Goal: Task Accomplishment & Management: Use online tool/utility

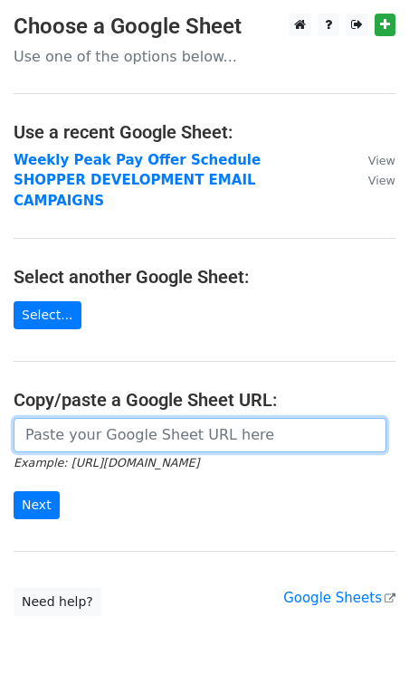
click at [81, 419] on input "url" at bounding box center [200, 435] width 373 height 34
paste input "https://docs.google.com/spreadsheets/d/1zAhzHsM47XH7rEMpX1KN0JdEjOifuNgJT0iRptO…"
type input "https://docs.google.com/spreadsheets/d/1zAhzHsM47XH7rEMpX1KN0JdEjOifuNgJT0iRptO…"
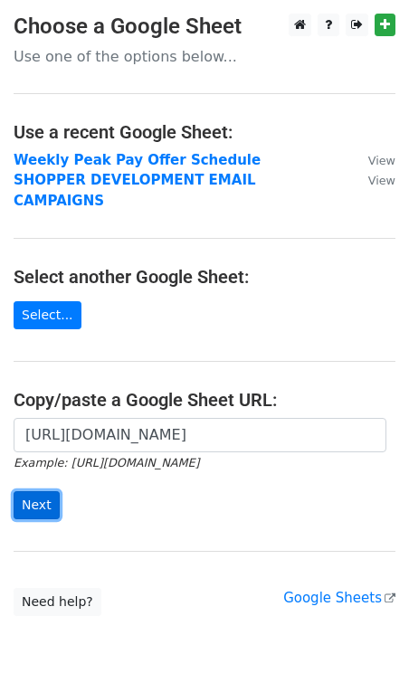
click at [45, 491] on input "Next" at bounding box center [37, 505] width 46 height 28
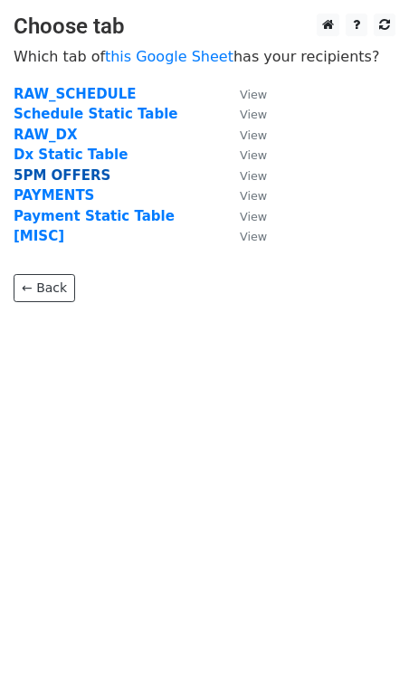
click at [49, 176] on strong "5PM OFFERS" at bounding box center [62, 175] width 97 height 16
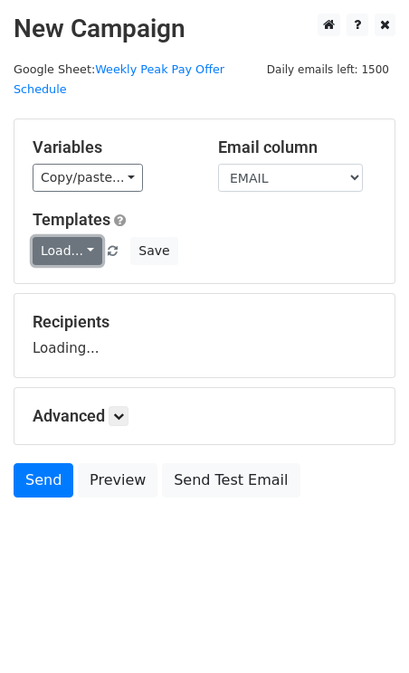
click at [70, 237] on link "Load..." at bounding box center [68, 251] width 70 height 28
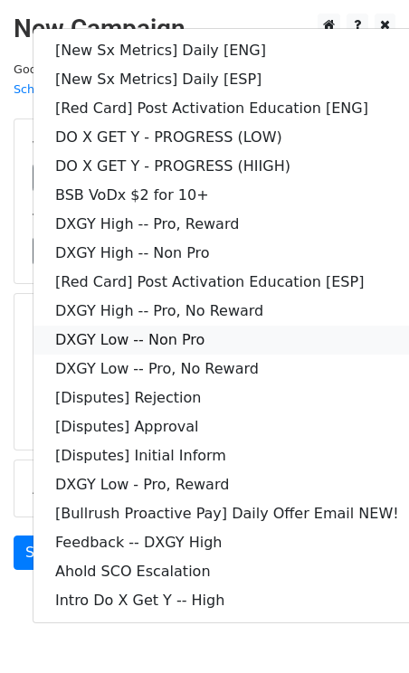
scroll to position [30, 0]
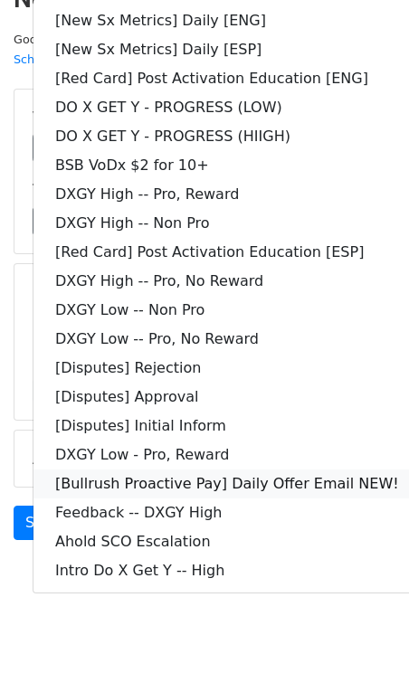
click at [188, 469] on link "[Bullrush Proactive Pay] Daily Offer Email NEW!" at bounding box center [226, 483] width 387 height 29
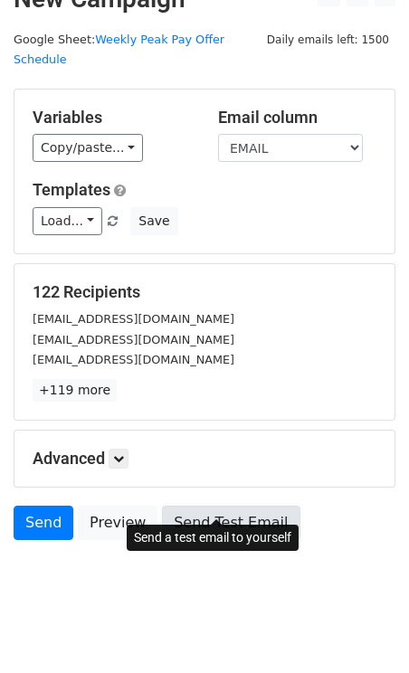
click at [198, 506] on link "Send Test Email" at bounding box center [230, 523] width 137 height 34
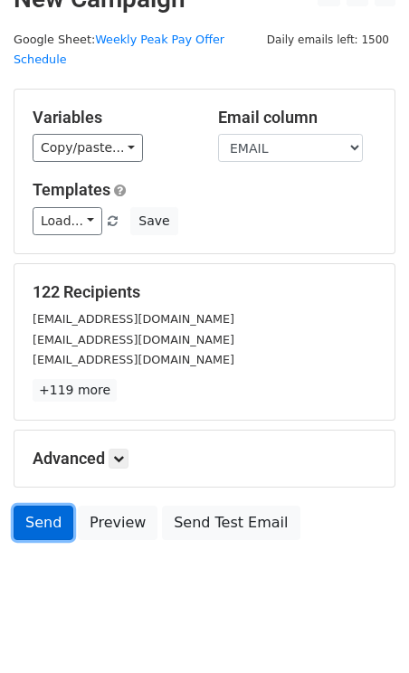
click at [39, 506] on link "Send" at bounding box center [44, 523] width 60 height 34
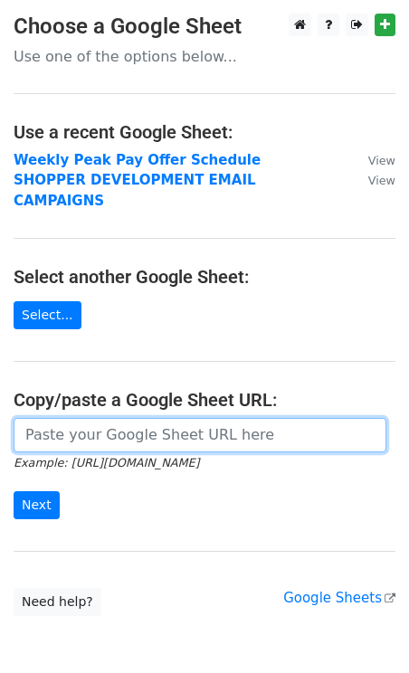
click at [122, 418] on input "url" at bounding box center [200, 435] width 373 height 34
paste input "https://docs.google.com/spreadsheets/d/1pfamqC0sqb6_oCOwbz5jLTMgVqFvBP-oxXFgbBI…"
type input "https://docs.google.com/spreadsheets/d/1pfamqC0sqb6_oCOwbz5jLTMgVqFvBP-oxXFgbBI…"
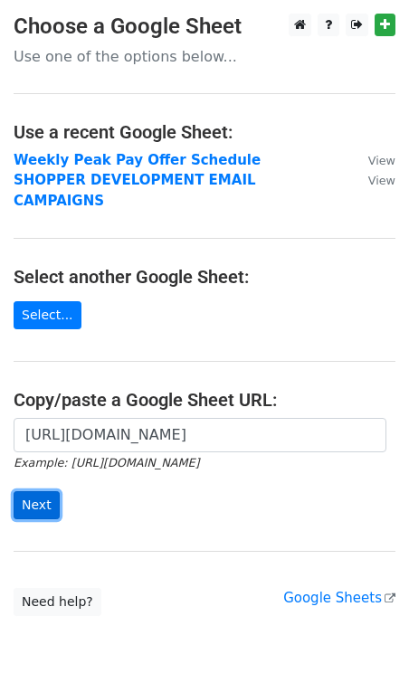
click at [40, 491] on input "Next" at bounding box center [37, 505] width 46 height 28
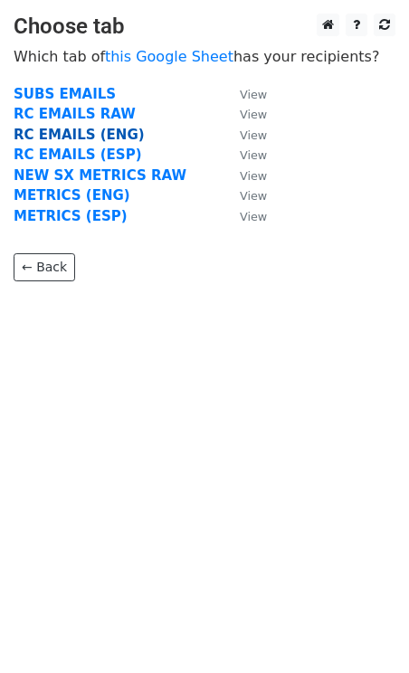
click at [54, 137] on strong "RC EMAILS (ENG)" at bounding box center [79, 135] width 131 height 16
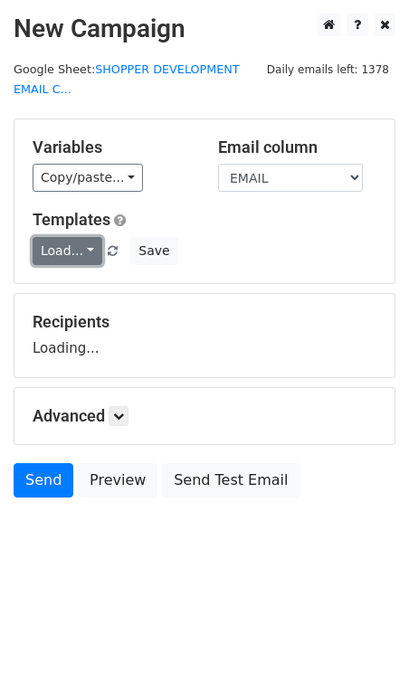
click at [66, 259] on link "Load..." at bounding box center [68, 251] width 70 height 28
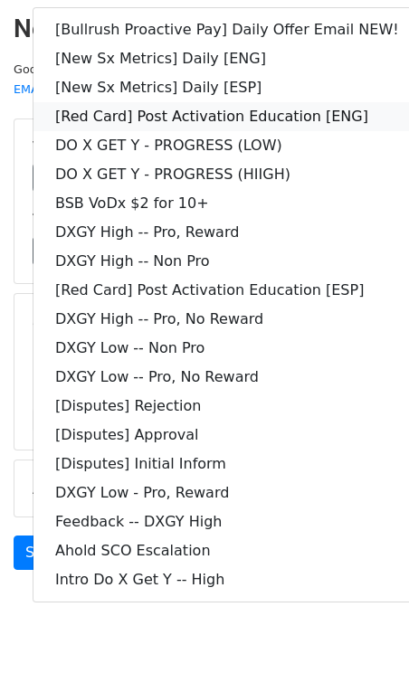
click at [259, 115] on link "[Red Card] Post Activation Education [ENG]" at bounding box center [226, 116] width 387 height 29
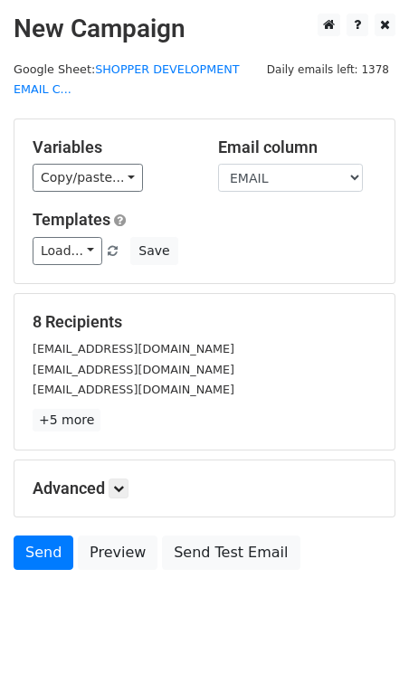
scroll to position [50, 0]
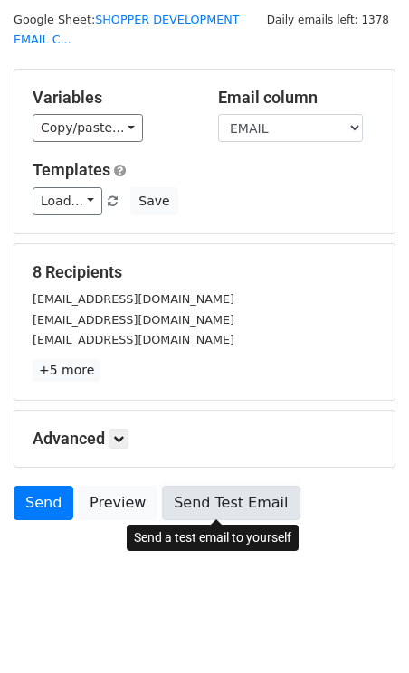
click at [194, 491] on link "Send Test Email" at bounding box center [230, 503] width 137 height 34
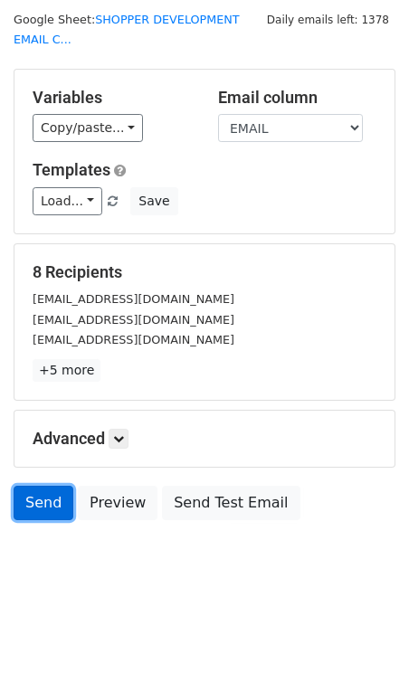
click at [42, 491] on link "Send" at bounding box center [44, 503] width 60 height 34
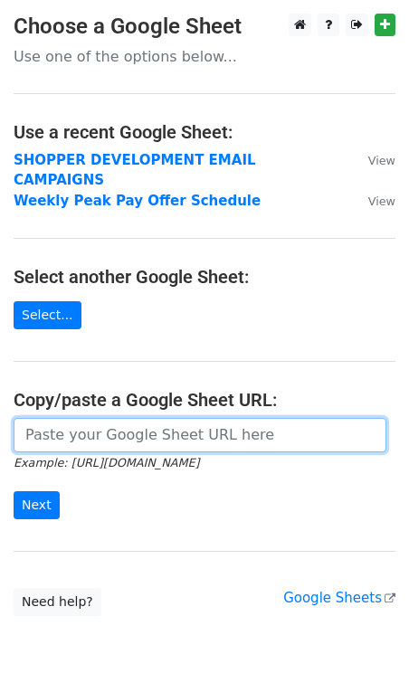
click at [122, 418] on input "url" at bounding box center [200, 435] width 373 height 34
paste input "[URL][DOMAIN_NAME]"
type input "https://docs.google.com/spreadsheets/d/1pfamqC0sqb6_oCOwbz5jLTMgVqFvBP-oxXFgbBI…"
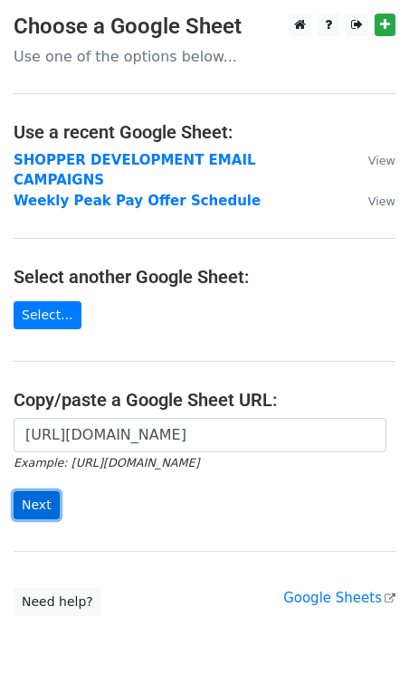
click at [37, 491] on input "Next" at bounding box center [37, 505] width 46 height 28
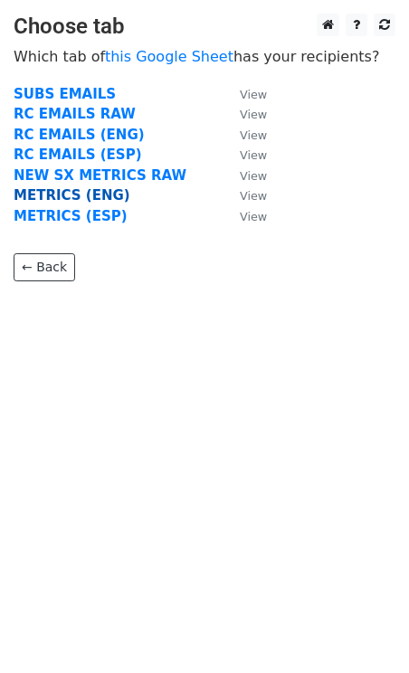
click at [69, 196] on strong "METRICS (ENG)" at bounding box center [72, 195] width 117 height 16
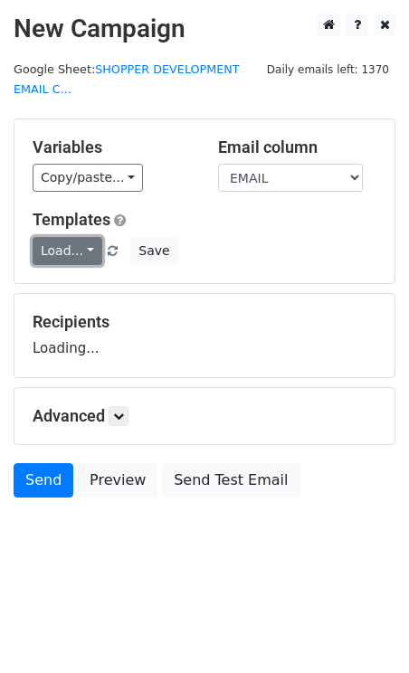
click at [61, 250] on link "Load..." at bounding box center [68, 251] width 70 height 28
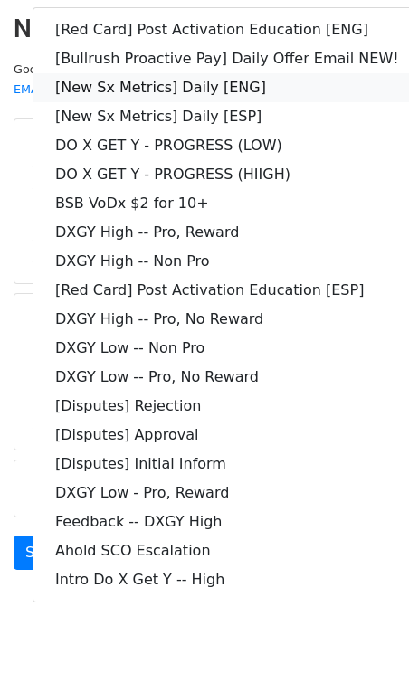
click at [219, 80] on link "[New Sx Metrics] Daily [ENG]" at bounding box center [226, 87] width 387 height 29
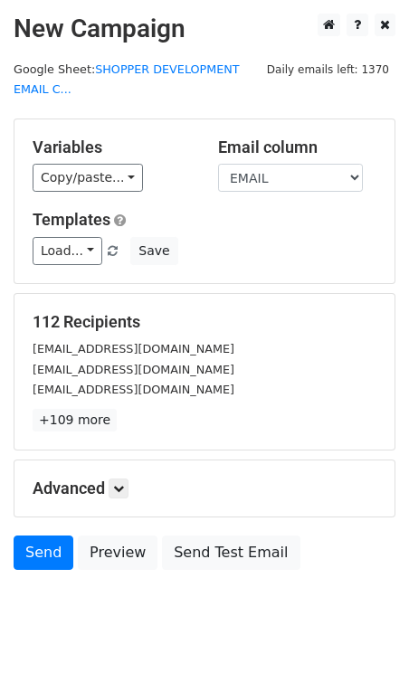
click at [209, 292] on form "Variables Copy/paste... {{DASHER_ID}} {{FIRST_NAME}} {{EMAIL}} {{SNAPSHOT_DATE}…" at bounding box center [205, 348] width 382 height 460
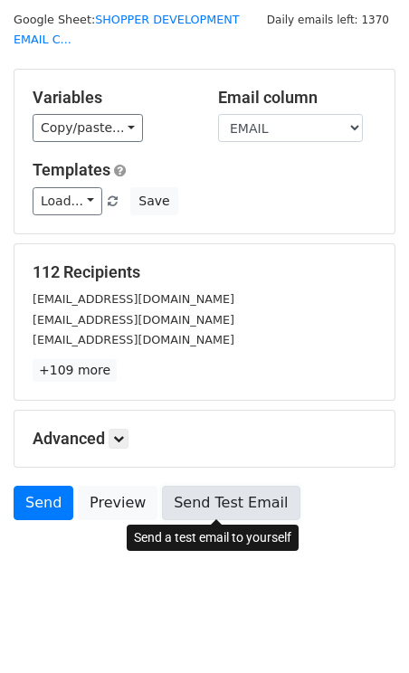
click at [205, 492] on link "Send Test Email" at bounding box center [230, 503] width 137 height 34
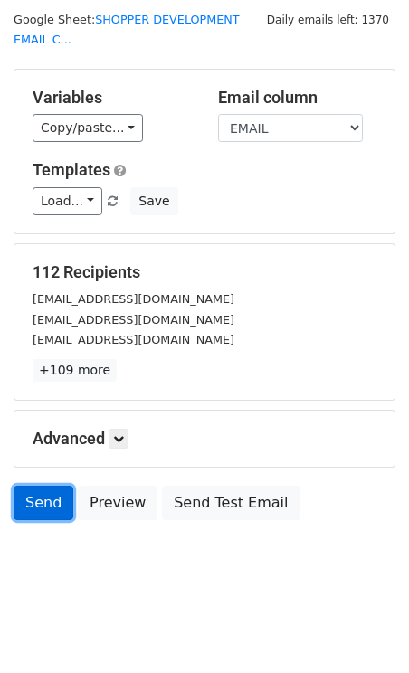
click at [30, 489] on link "Send" at bounding box center [44, 503] width 60 height 34
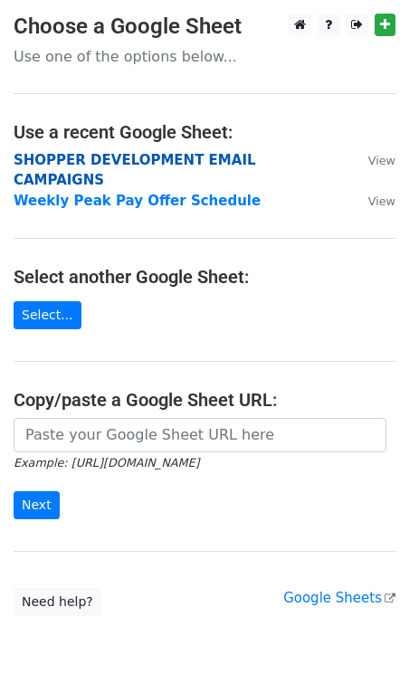
click at [177, 162] on strong "SHOPPER DEVELOPMENT EMAIL CAMPAIGNS" at bounding box center [135, 170] width 242 height 37
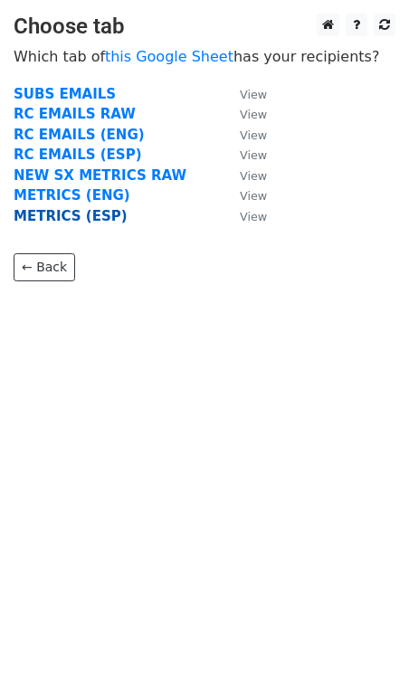
click at [88, 212] on strong "METRICS (ESP)" at bounding box center [71, 216] width 114 height 16
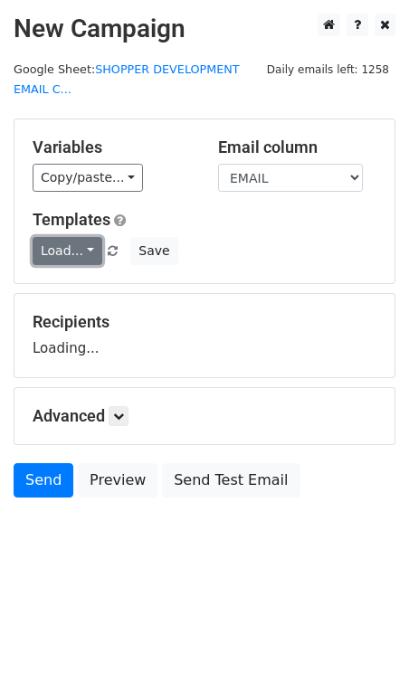
click at [79, 245] on link "Load..." at bounding box center [68, 251] width 70 height 28
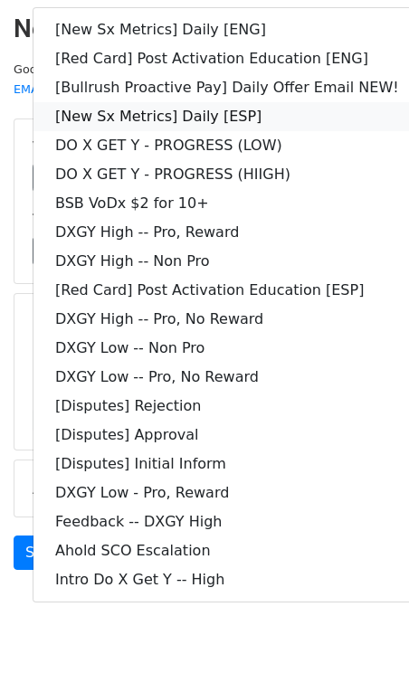
click at [248, 114] on link "[New Sx Metrics] Daily [ESP]" at bounding box center [226, 116] width 387 height 29
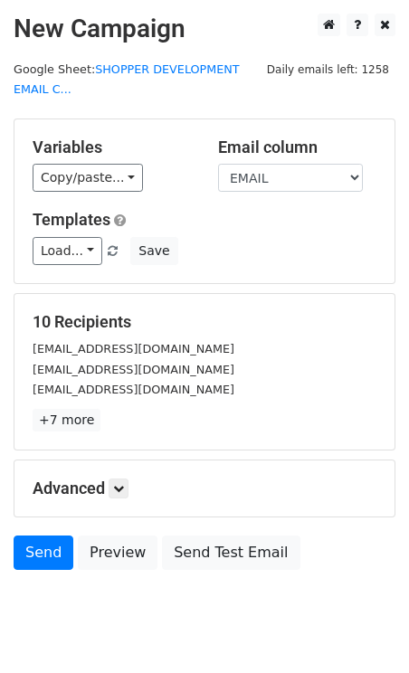
scroll to position [50, 0]
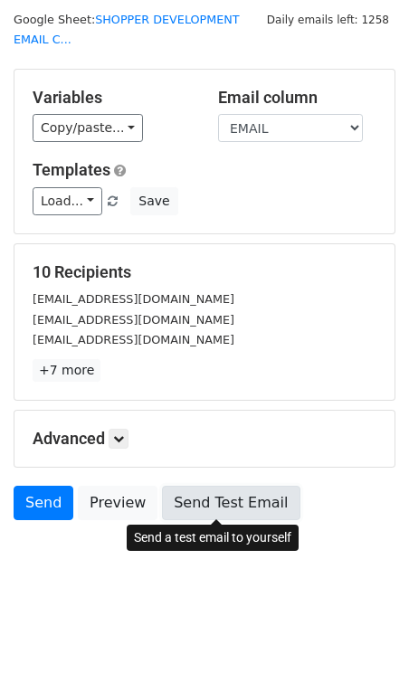
click at [178, 487] on link "Send Test Email" at bounding box center [230, 503] width 137 height 34
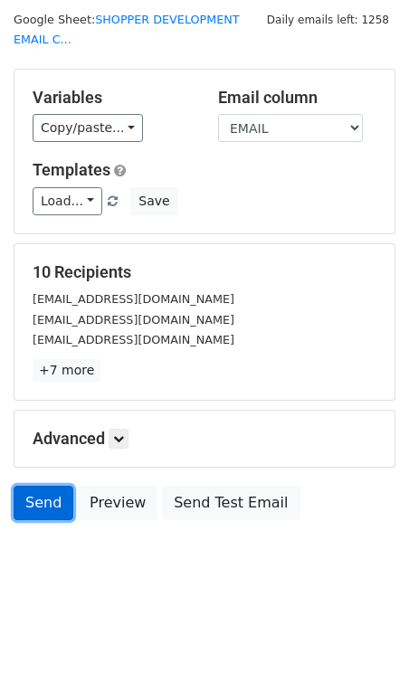
click at [41, 495] on link "Send" at bounding box center [44, 503] width 60 height 34
